Goal: Find contact information: Find contact information

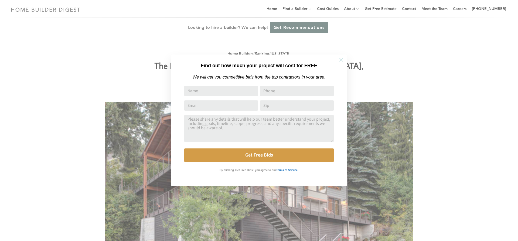
click at [342, 60] on icon at bounding box center [342, 60] width 4 height 4
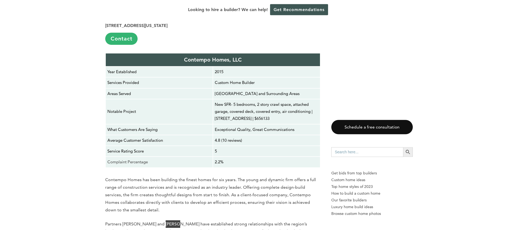
scroll to position [1954, 0]
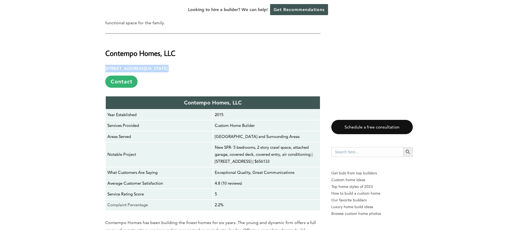
drag, startPoint x: 199, startPoint y: 54, endPoint x: 104, endPoint y: 55, distance: 95.6
copy p "[STREET_ADDRESS][US_STATE]"
drag, startPoint x: 244, startPoint y: 54, endPoint x: 241, endPoint y: 55, distance: 3.9
click at [242, 65] on p "[STREET_ADDRESS][US_STATE] Contact" at bounding box center [212, 76] width 215 height 23
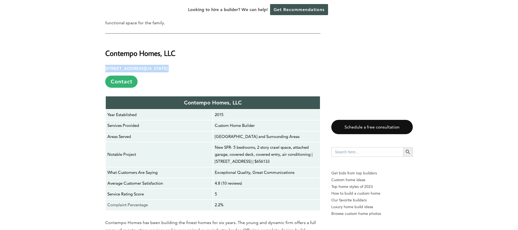
drag, startPoint x: 205, startPoint y: 53, endPoint x: 95, endPoint y: 48, distance: 110.3
click at [167, 71] on p "[STREET_ADDRESS][US_STATE] Contact" at bounding box center [212, 76] width 215 height 23
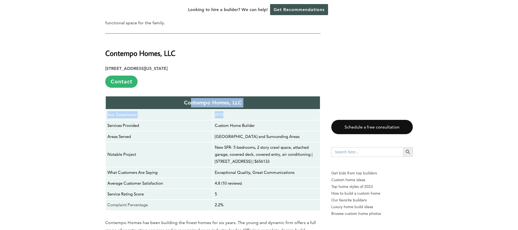
drag, startPoint x: 227, startPoint y: 102, endPoint x: 186, endPoint y: 95, distance: 41.0
click at [186, 96] on tbody "Contempo Homes, LLC Year Established 2015 Services Provided Custom Home Builder…" at bounding box center [213, 153] width 215 height 114
click at [266, 65] on p "[STREET_ADDRESS][US_STATE] Contact" at bounding box center [212, 76] width 215 height 23
